Goal: Task Accomplishment & Management: Manage account settings

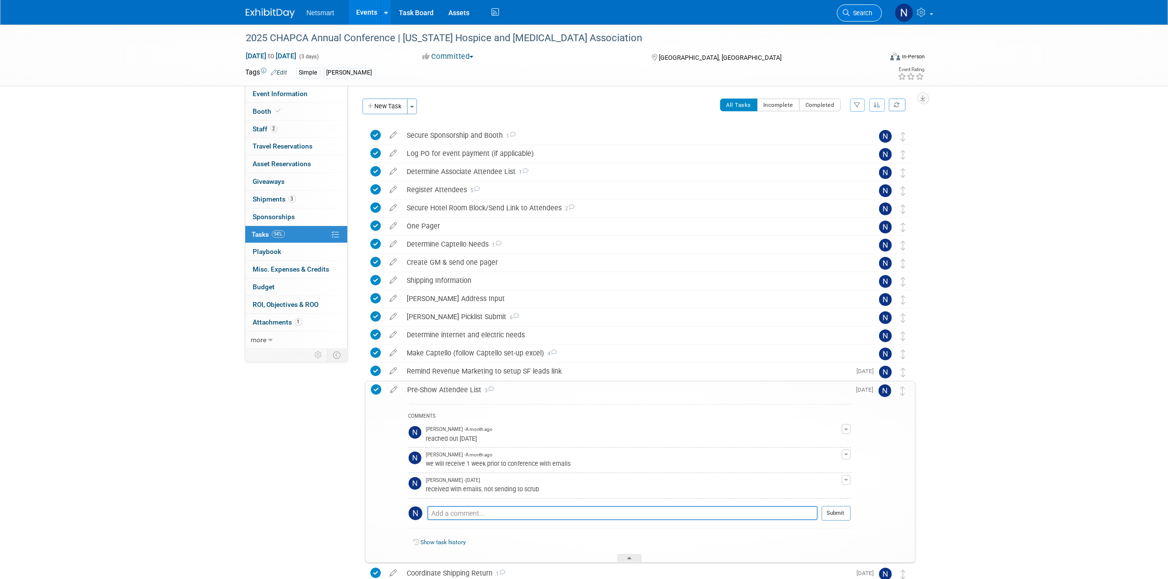
click at [857, 10] on span "Search" at bounding box center [861, 12] width 23 height 7
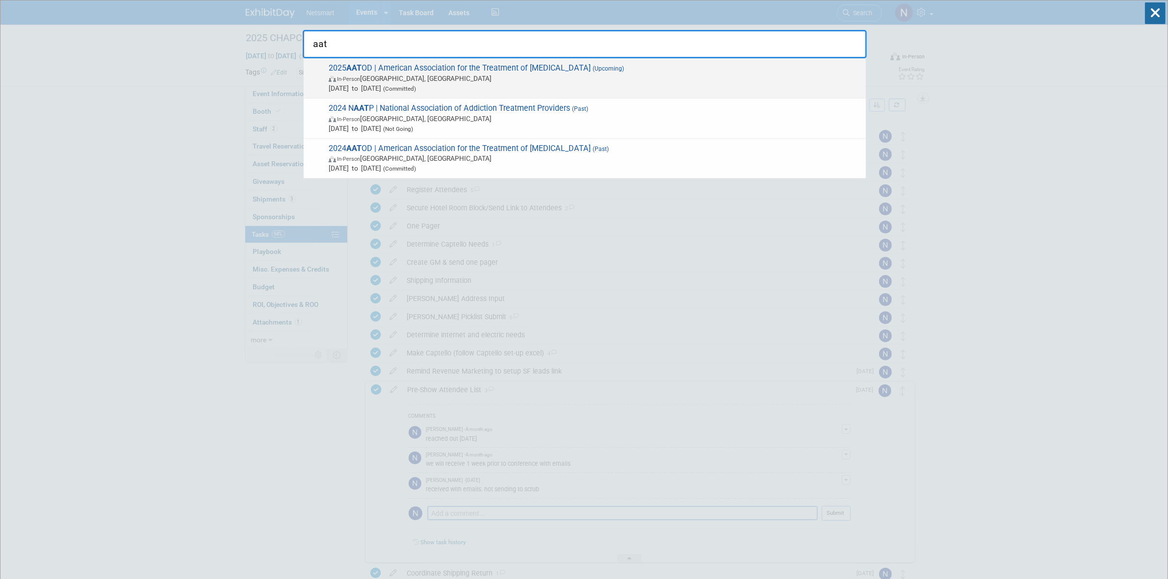
type input "aat"
click at [431, 75] on span "In-Person [GEOGRAPHIC_DATA], [GEOGRAPHIC_DATA]" at bounding box center [595, 79] width 532 height 10
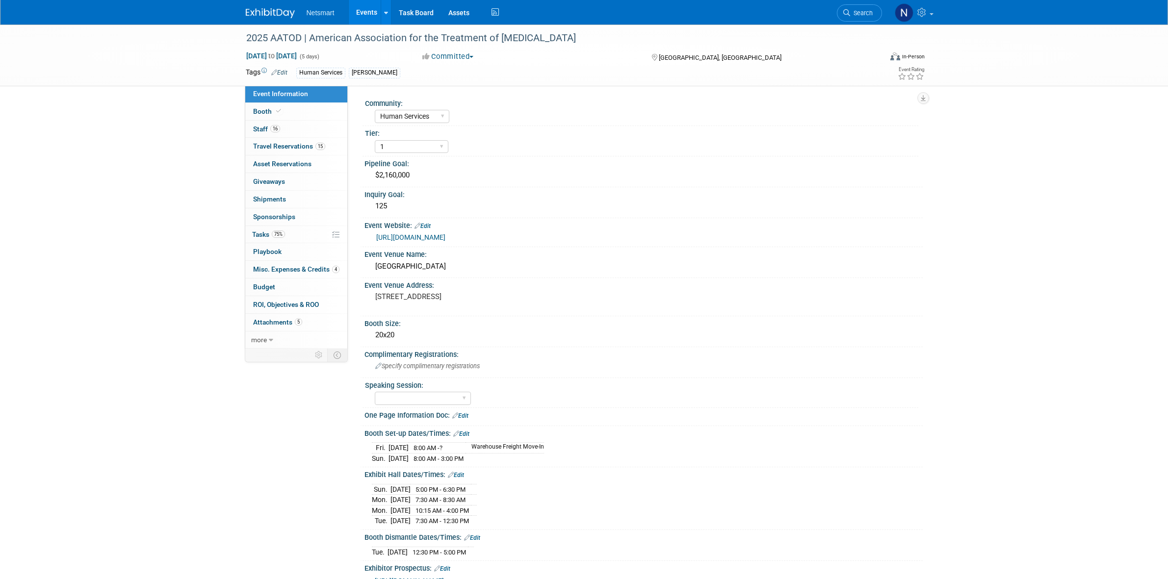
select select "Human Services"
select select "1"
click at [286, 229] on link "75% Tasks 75%" at bounding box center [296, 234] width 102 height 17
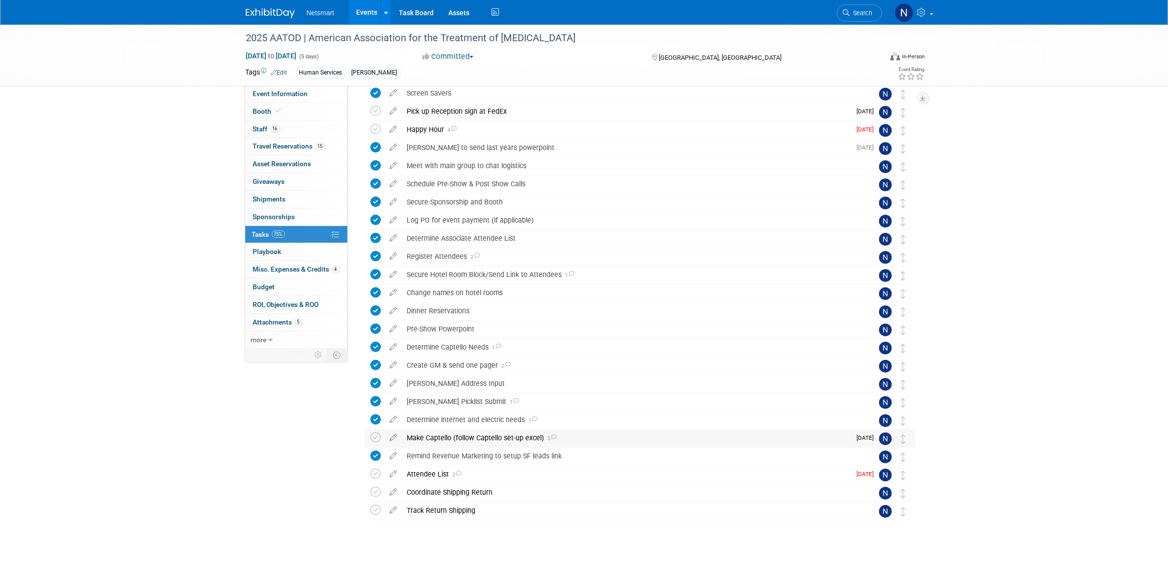
scroll to position [43, 0]
click at [437, 472] on div "Attendee List 2" at bounding box center [626, 473] width 449 height 17
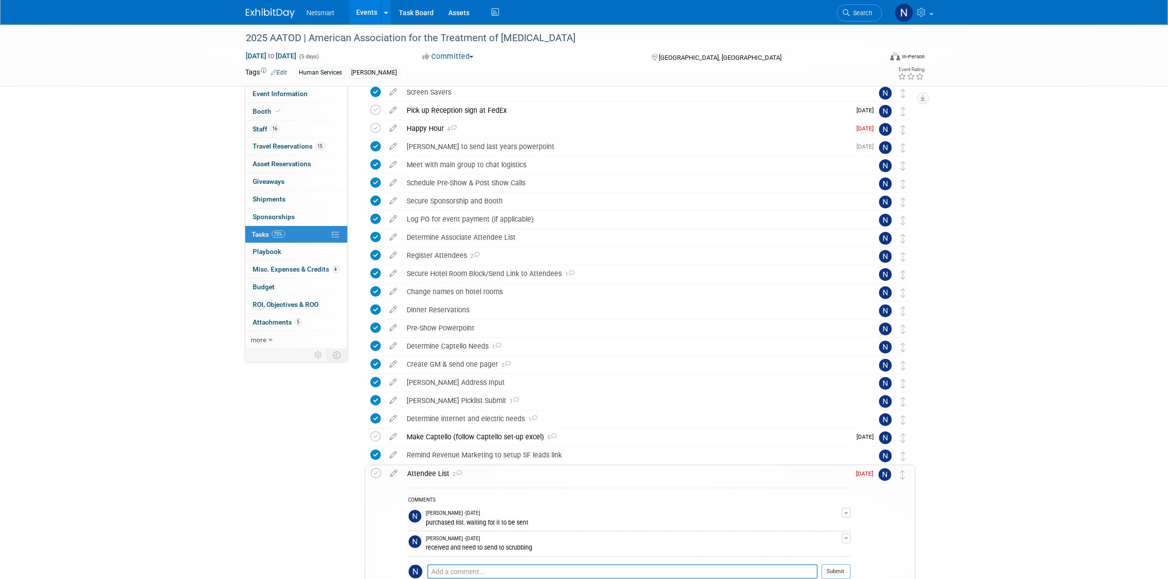
click at [437, 472] on div "Attendee List 2" at bounding box center [627, 474] width 448 height 17
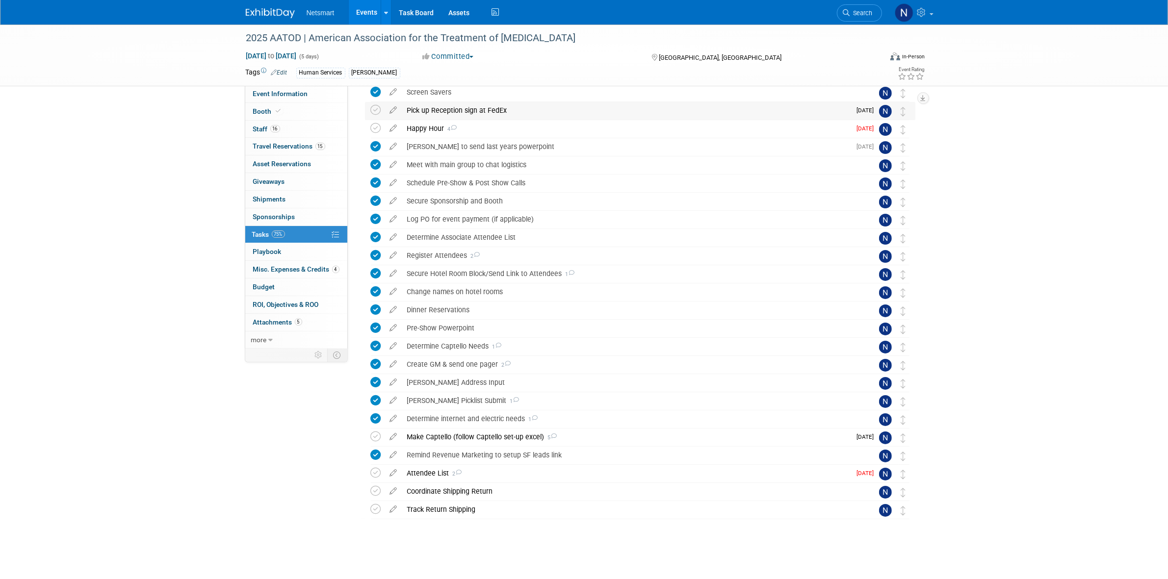
click at [433, 110] on div "Pick up Reception sign at FedEx" at bounding box center [626, 110] width 449 height 17
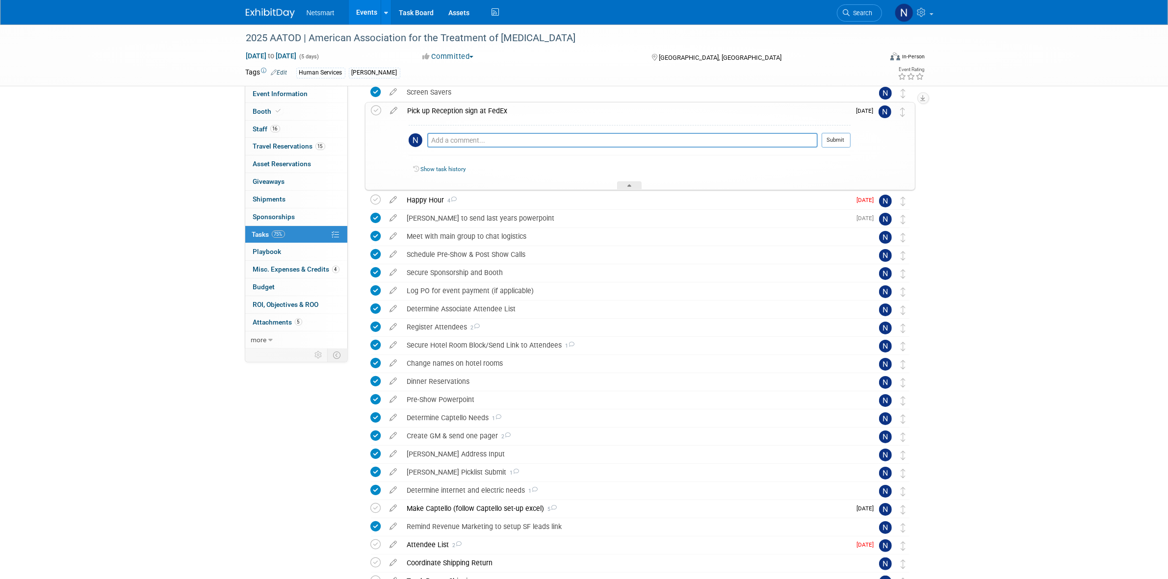
click at [434, 111] on div "Pick up Reception sign at FedEx" at bounding box center [627, 111] width 448 height 17
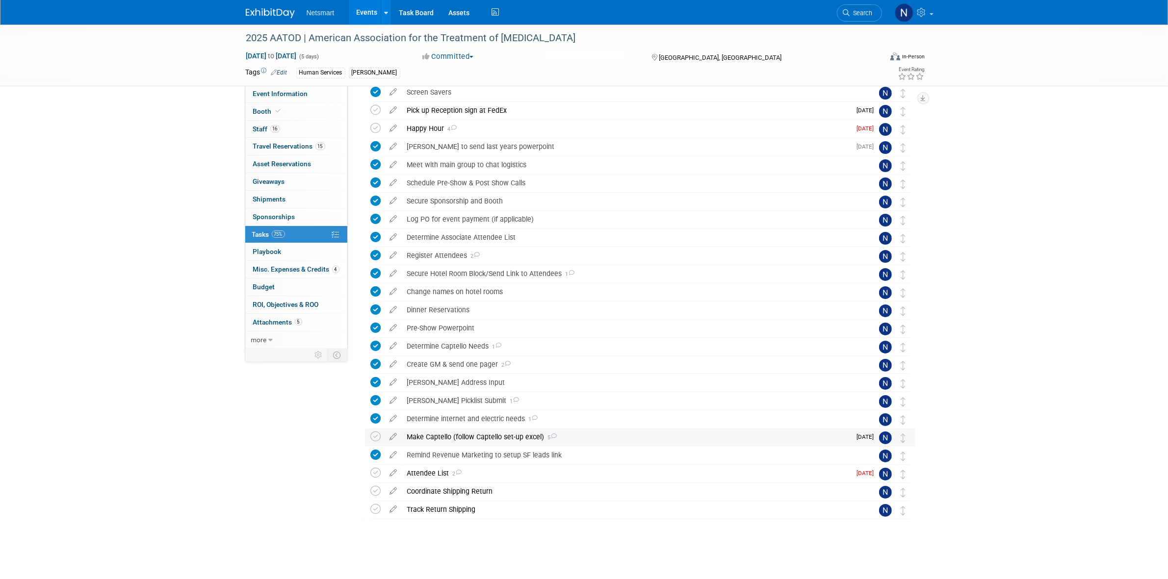
click at [439, 435] on div "Make Captello (follow Captello set-up excel) 5" at bounding box center [626, 437] width 449 height 17
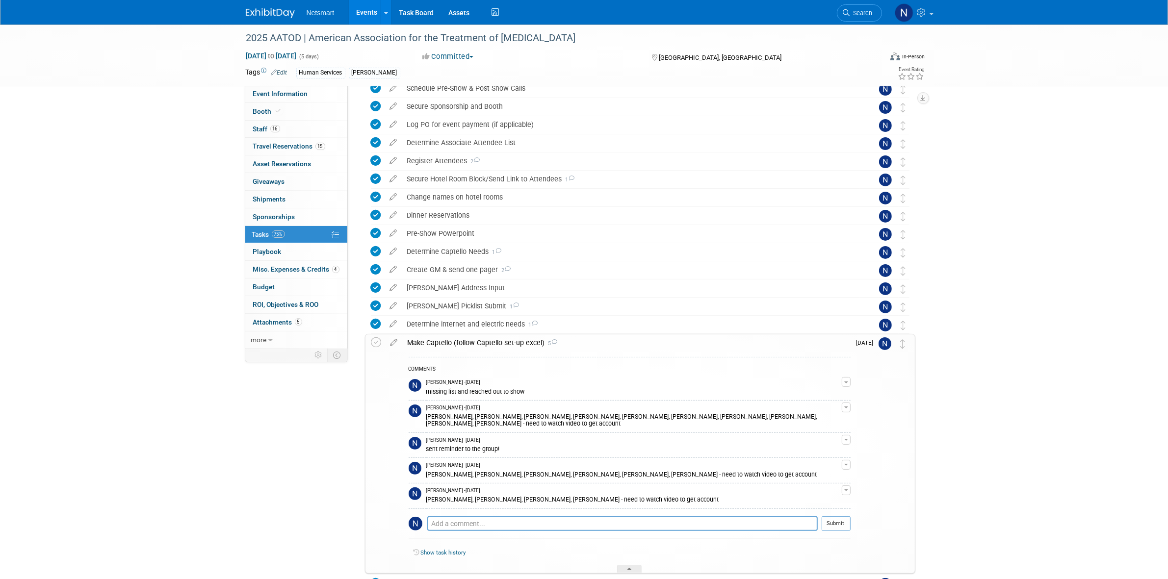
scroll to position [227, 0]
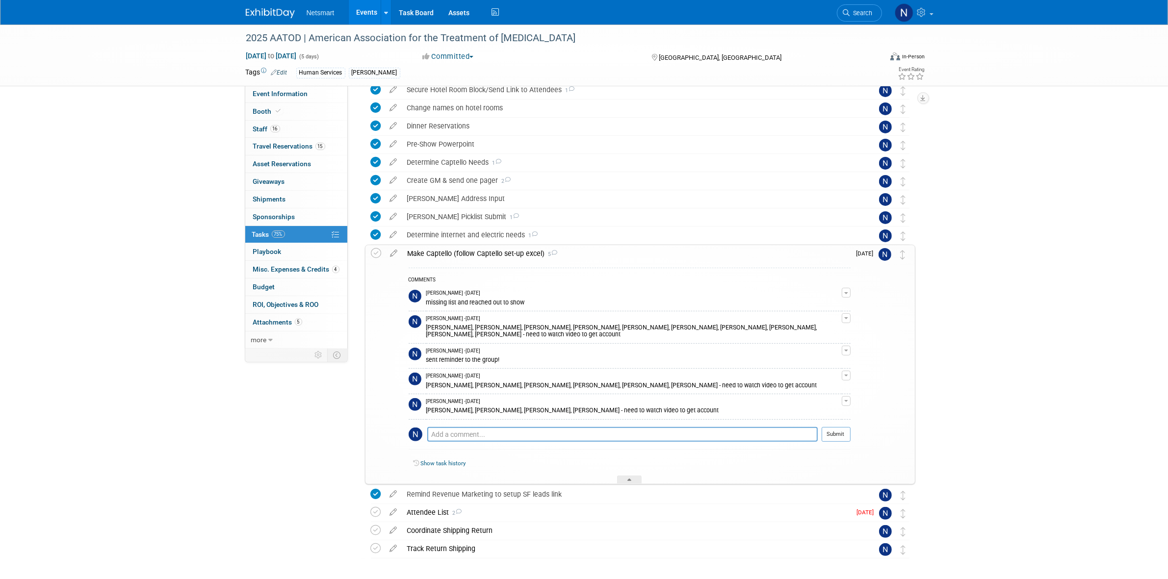
click at [147, 358] on div "2025 AATOD | American Association for the Treatment of Opioid Dependence Oct 4,…" at bounding box center [584, 207] width 1168 height 821
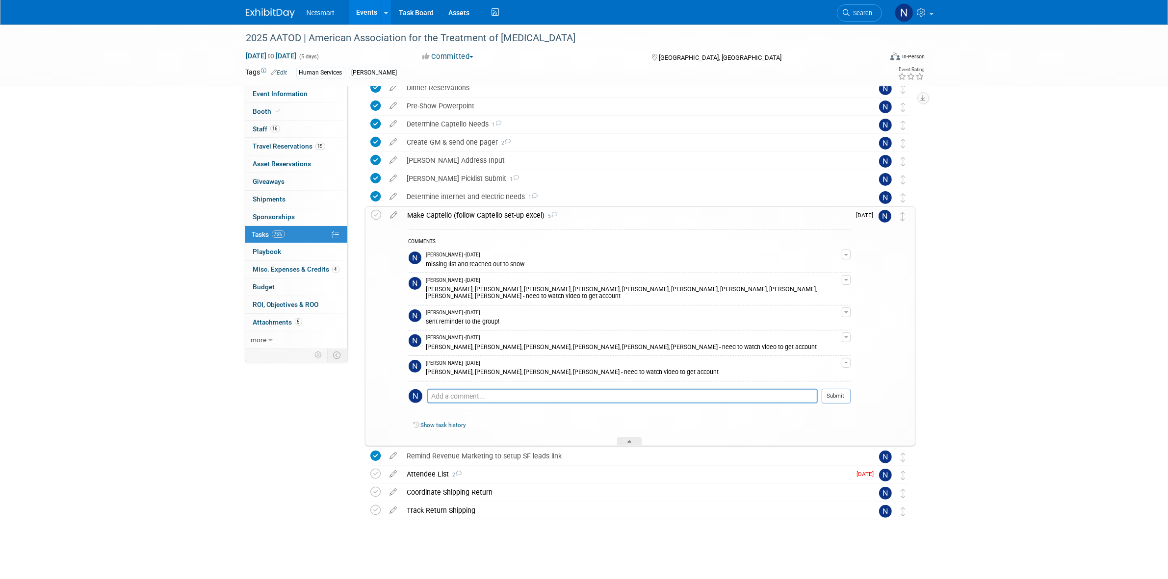
scroll to position [266, 0]
click at [379, 477] on icon at bounding box center [376, 473] width 10 height 10
click at [974, 513] on div "2025 AATOD | American Association for the Treatment of Opioid Dependence Oct 4,…" at bounding box center [584, 168] width 1168 height 821
click at [1022, 406] on div "2025 AATOD | American Association for the Treatment of Opioid Dependence Oct 4,…" at bounding box center [584, 168] width 1168 height 821
click at [372, 215] on icon at bounding box center [376, 214] width 10 height 10
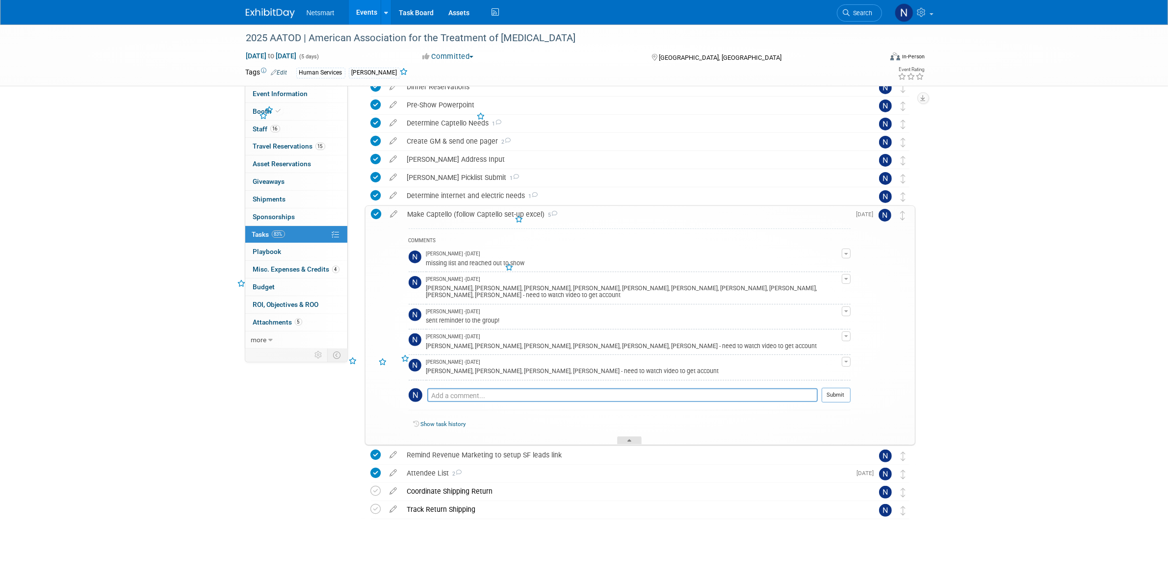
click at [631, 442] on icon at bounding box center [630, 443] width 4 height 6
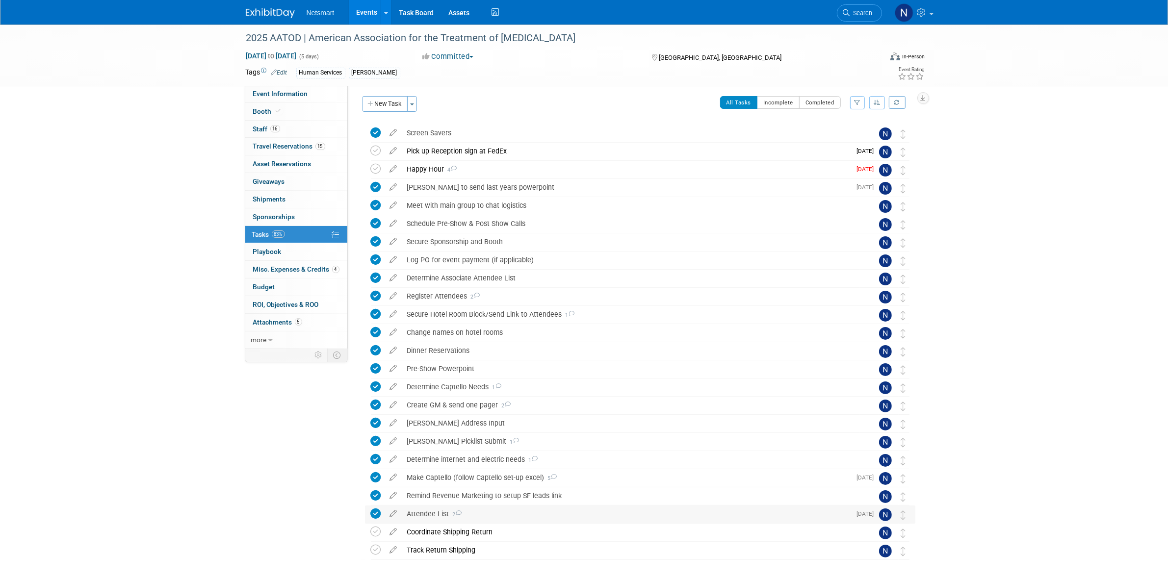
scroll to position [0, 0]
click at [423, 172] on div "Happy Hour 4" at bounding box center [626, 171] width 449 height 17
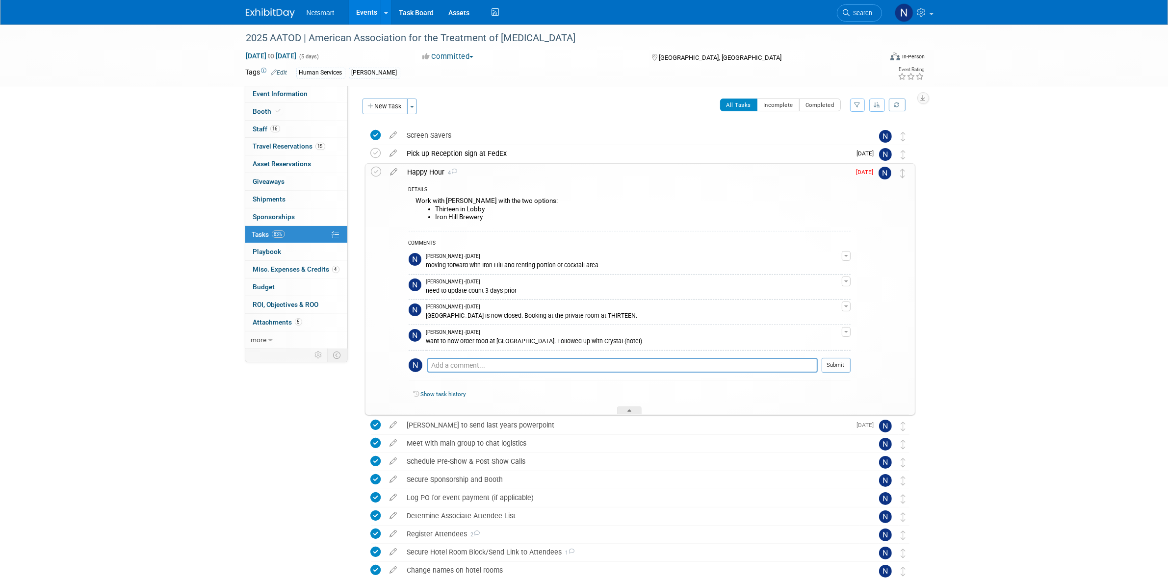
click at [423, 172] on div "Happy Hour 4" at bounding box center [627, 172] width 448 height 17
